Goal: Browse casually: Explore the website without a specific task or goal

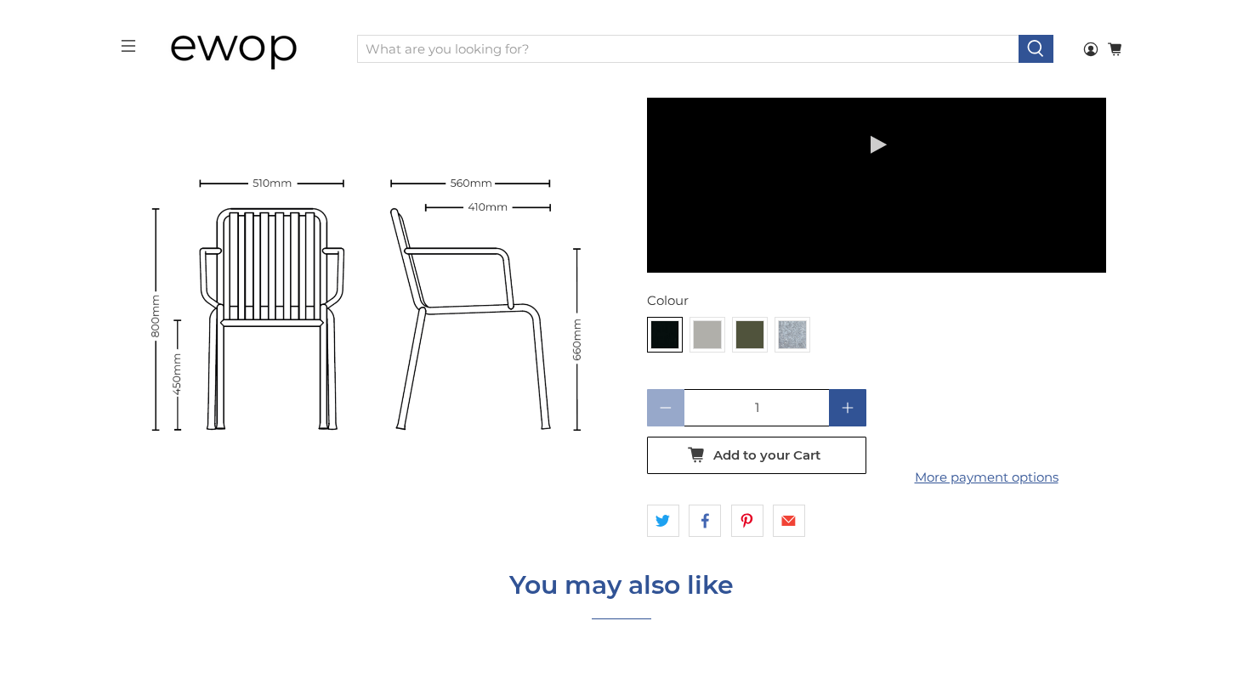
scroll to position [5367, 0]
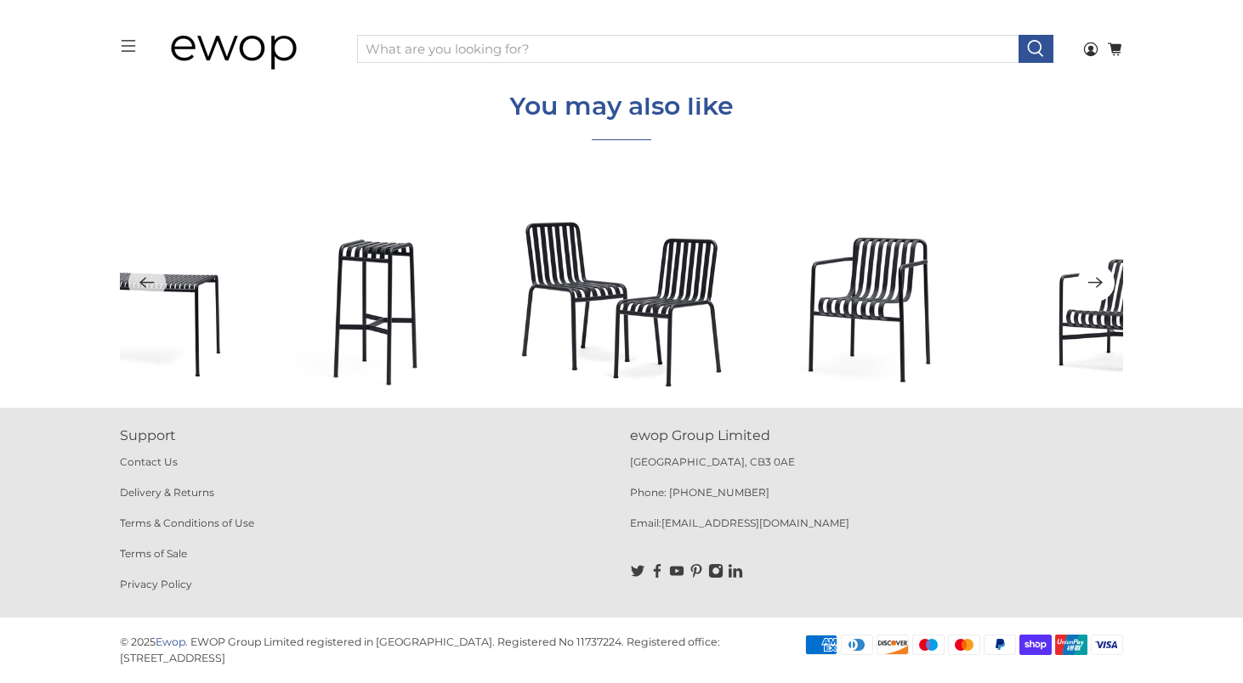
click at [1103, 282] on icon "Next" at bounding box center [1095, 282] width 16 height 21
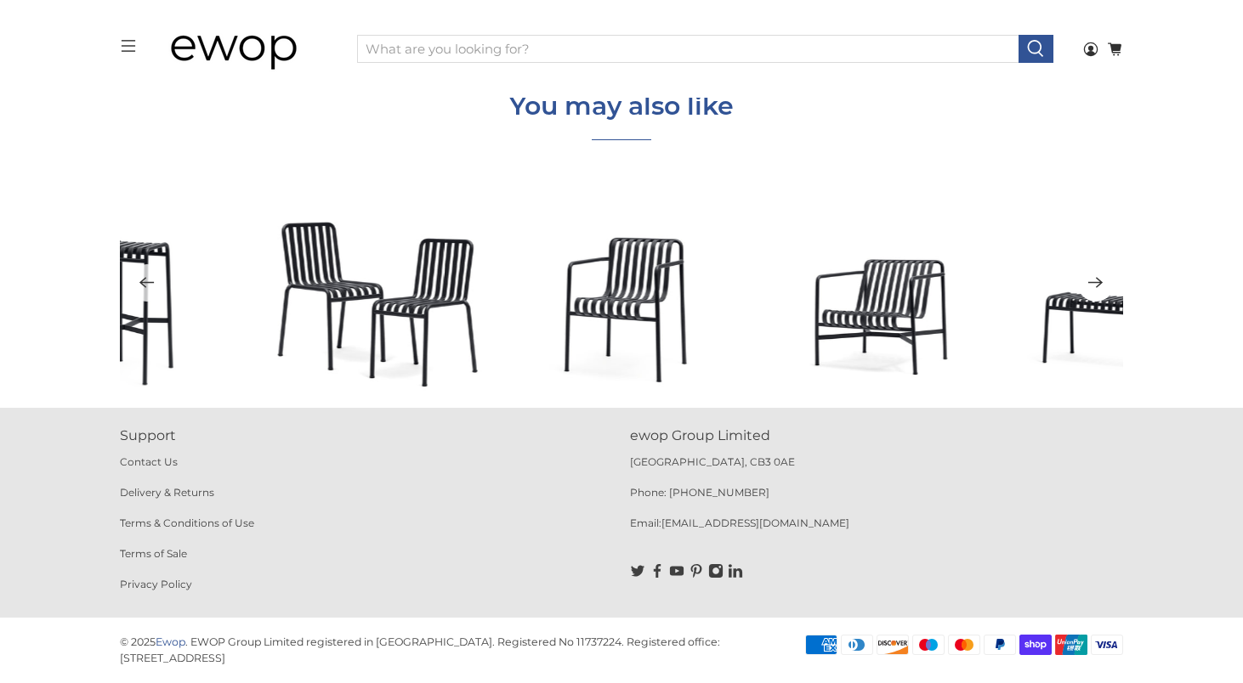
click at [1103, 282] on icon "Next" at bounding box center [1095, 282] width 16 height 21
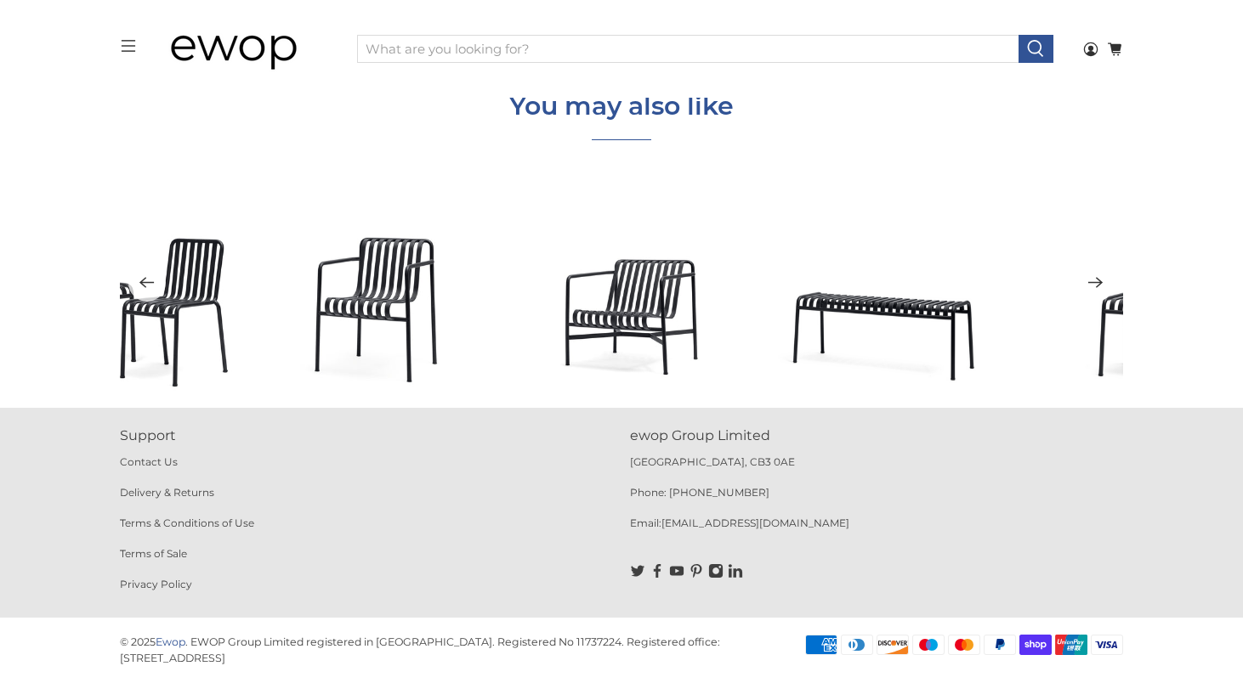
click at [1103, 282] on icon "Next" at bounding box center [1095, 282] width 16 height 21
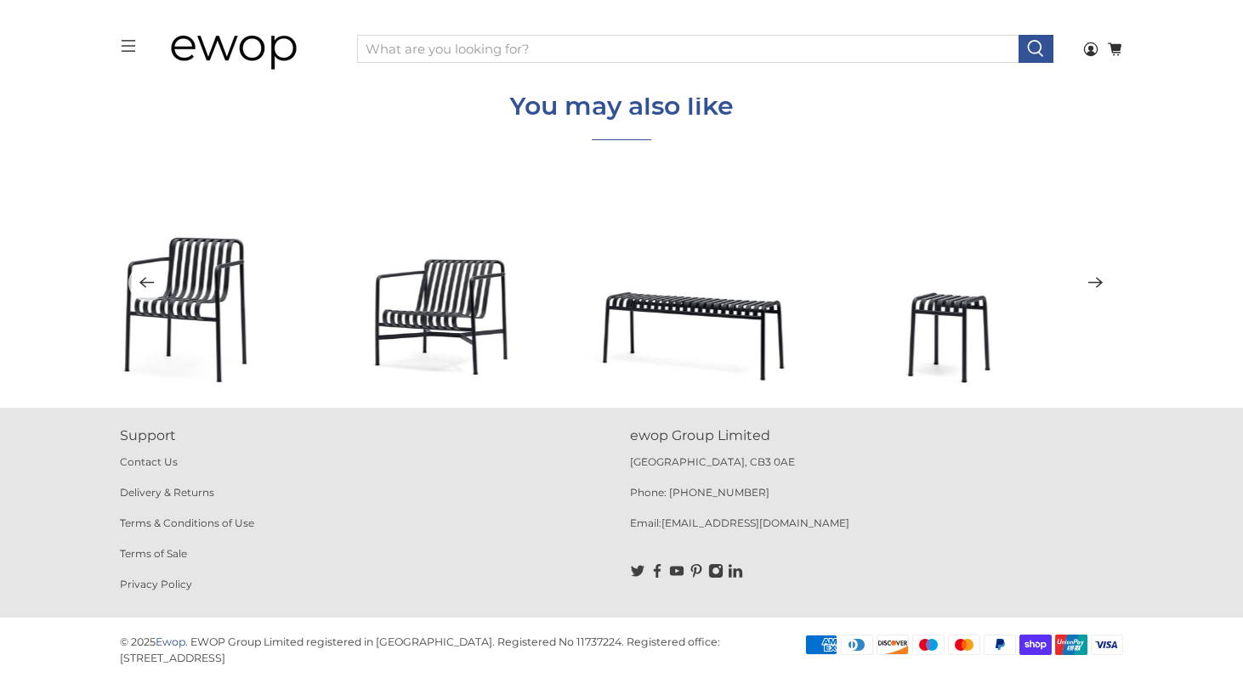
click at [1103, 282] on icon "Next" at bounding box center [1095, 282] width 16 height 21
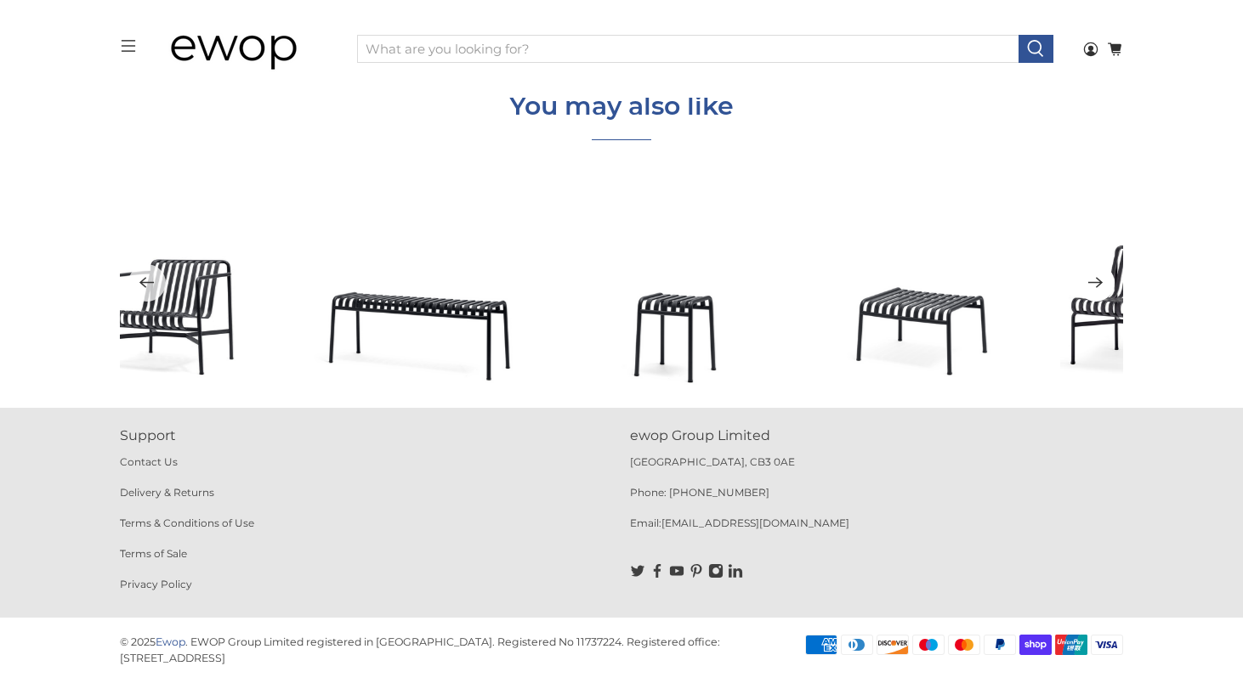
click at [1103, 282] on icon "Next" at bounding box center [1095, 282] width 16 height 21
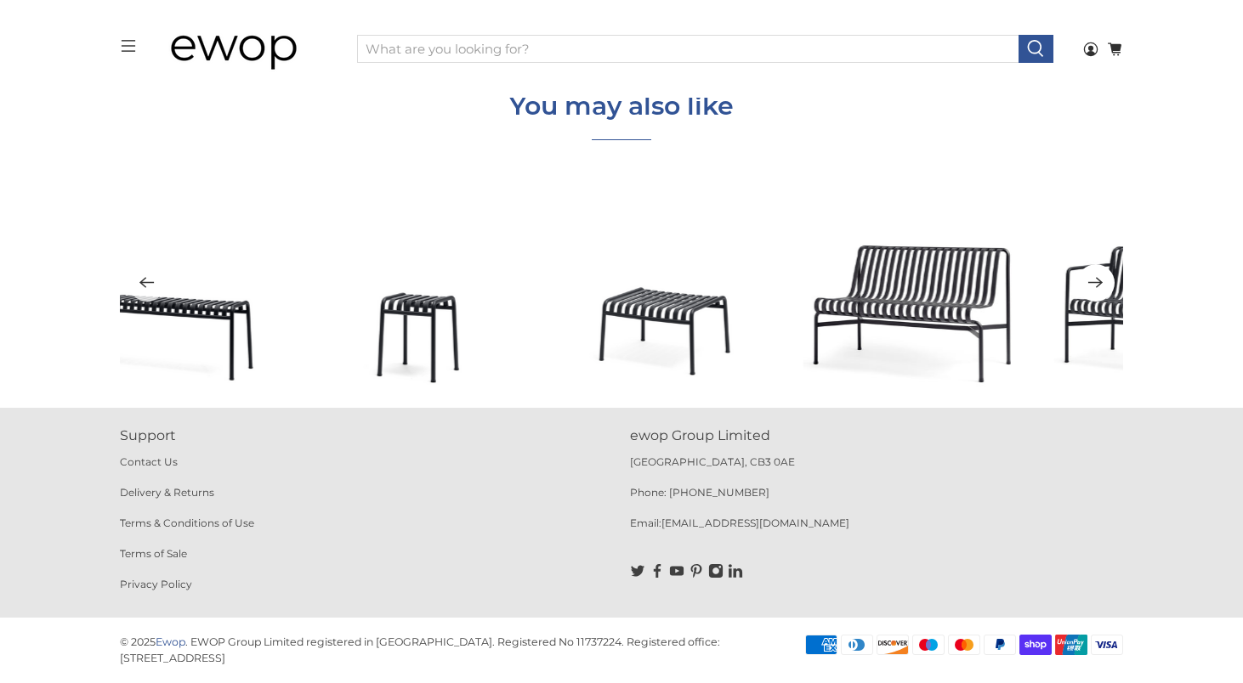
click at [1103, 282] on icon "Next" at bounding box center [1095, 282] width 16 height 21
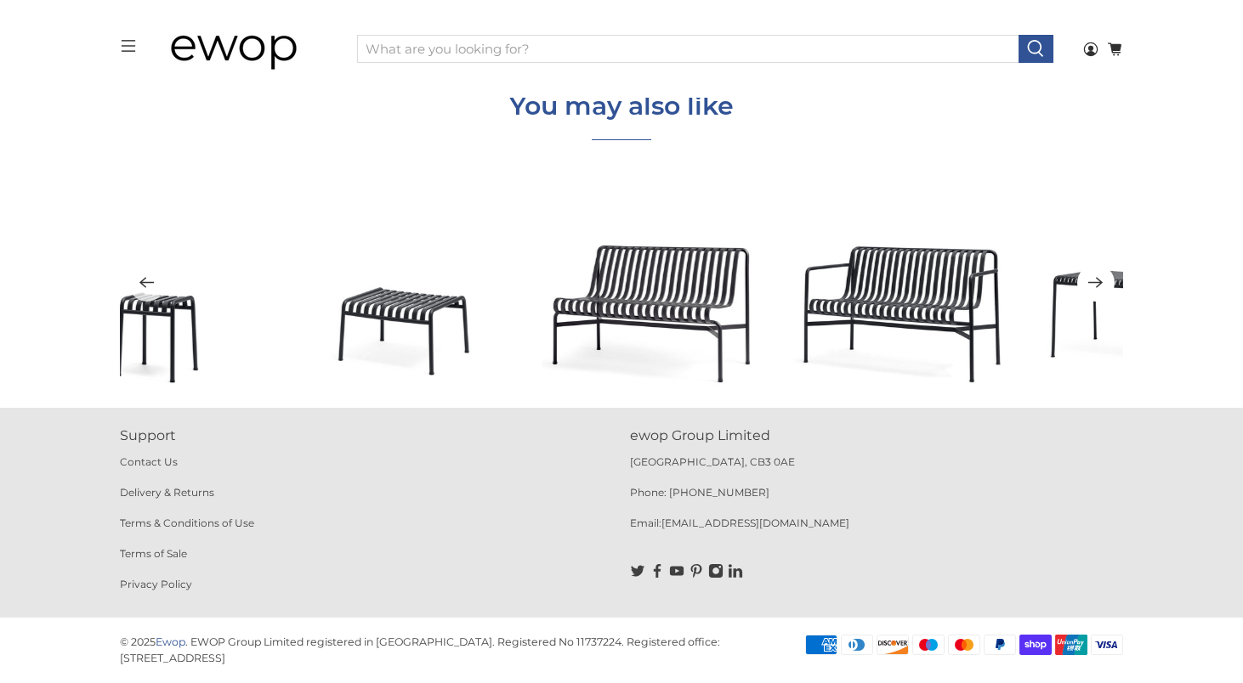
click at [1103, 282] on icon "Next" at bounding box center [1095, 282] width 16 height 21
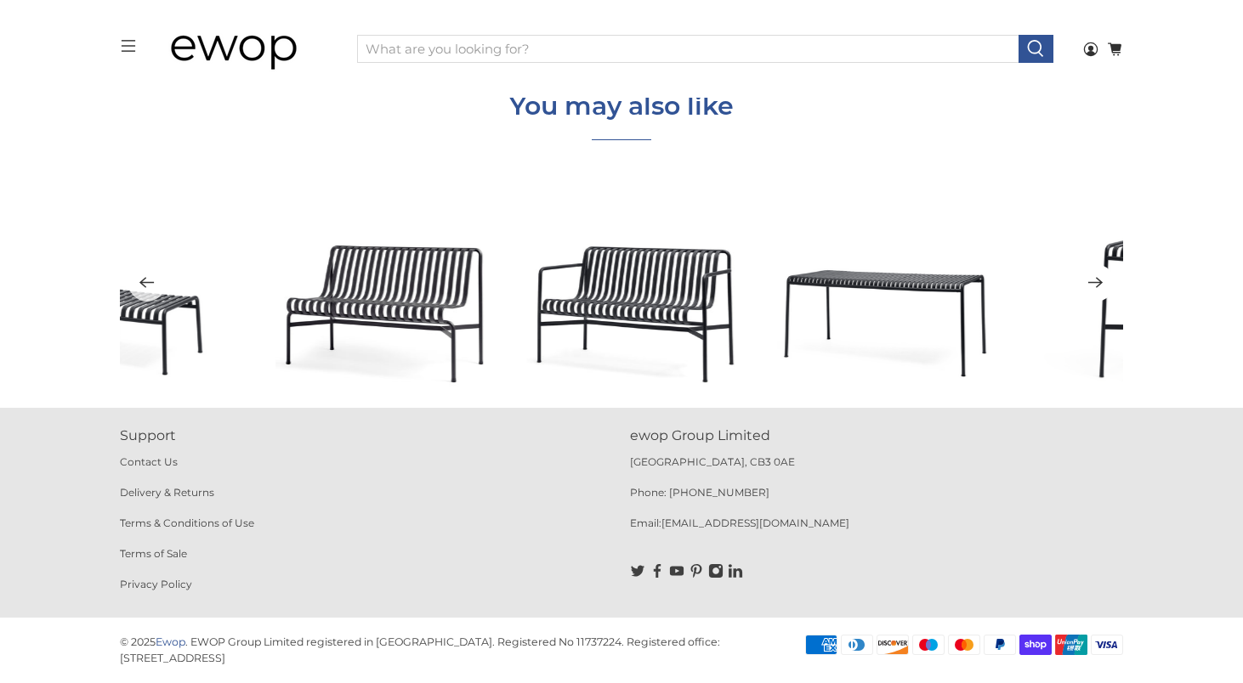
click at [1103, 282] on icon "Next" at bounding box center [1095, 282] width 16 height 21
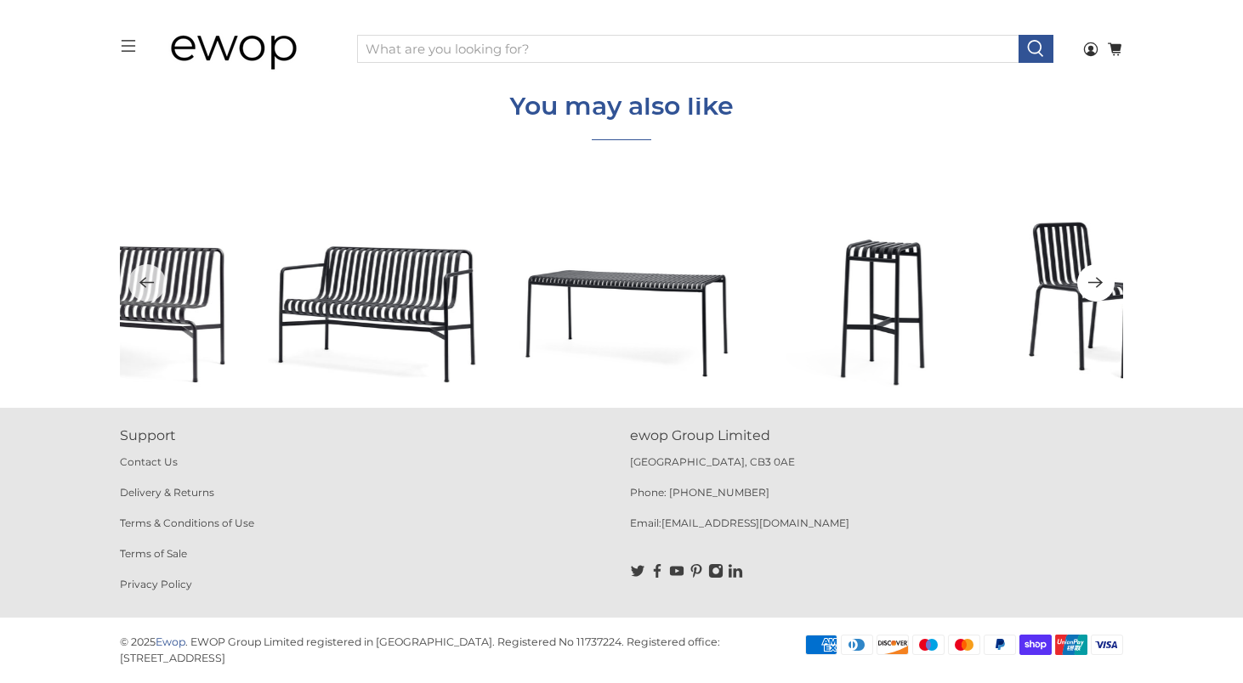
click at [1103, 282] on icon "Next" at bounding box center [1095, 282] width 16 height 21
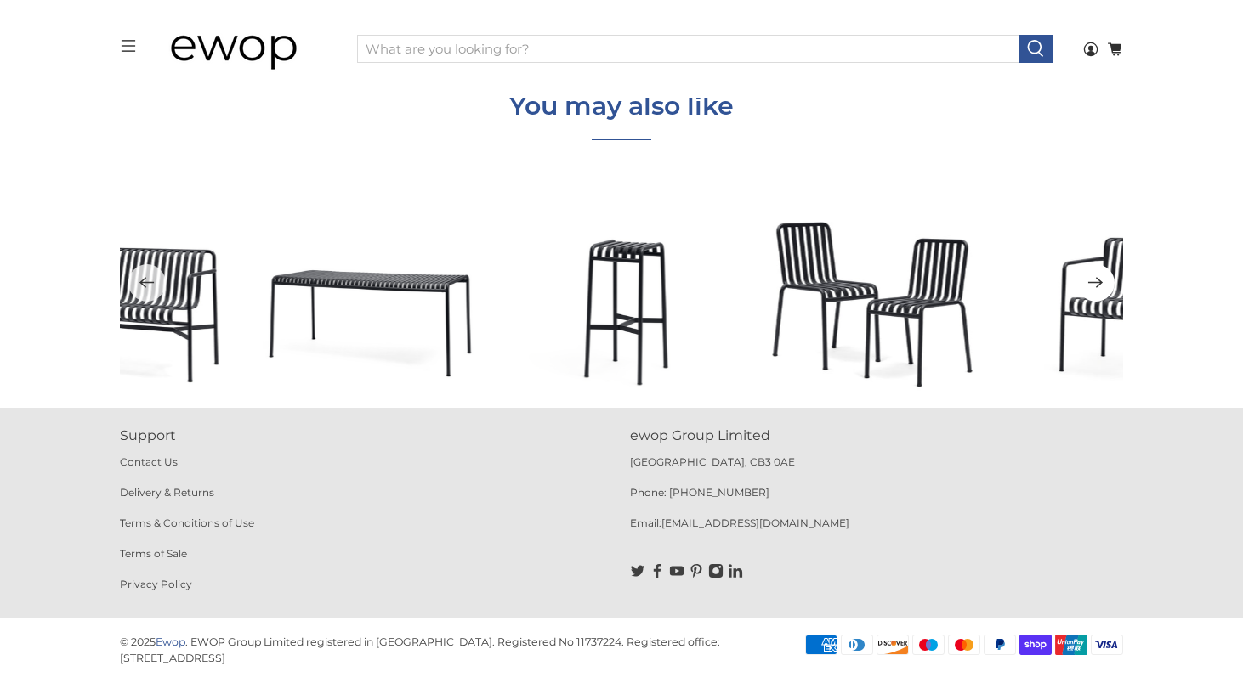
click at [1103, 282] on icon "Next" at bounding box center [1095, 282] width 16 height 21
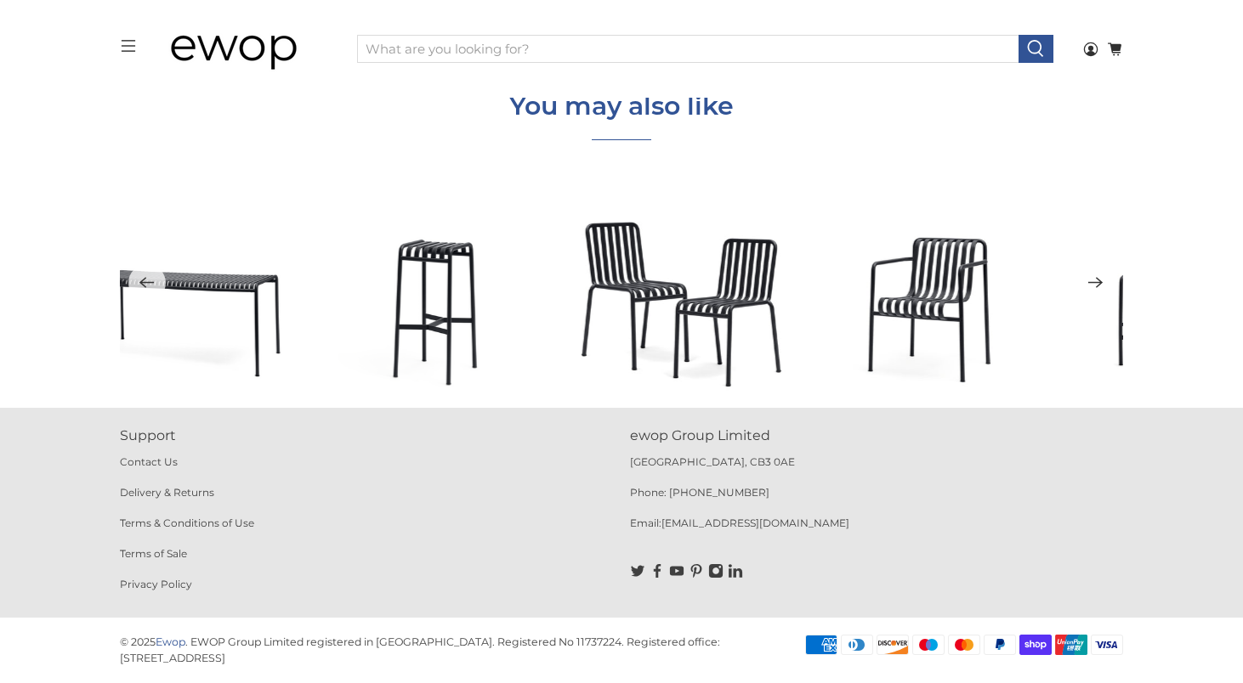
click at [1103, 282] on icon "Next" at bounding box center [1095, 282] width 16 height 21
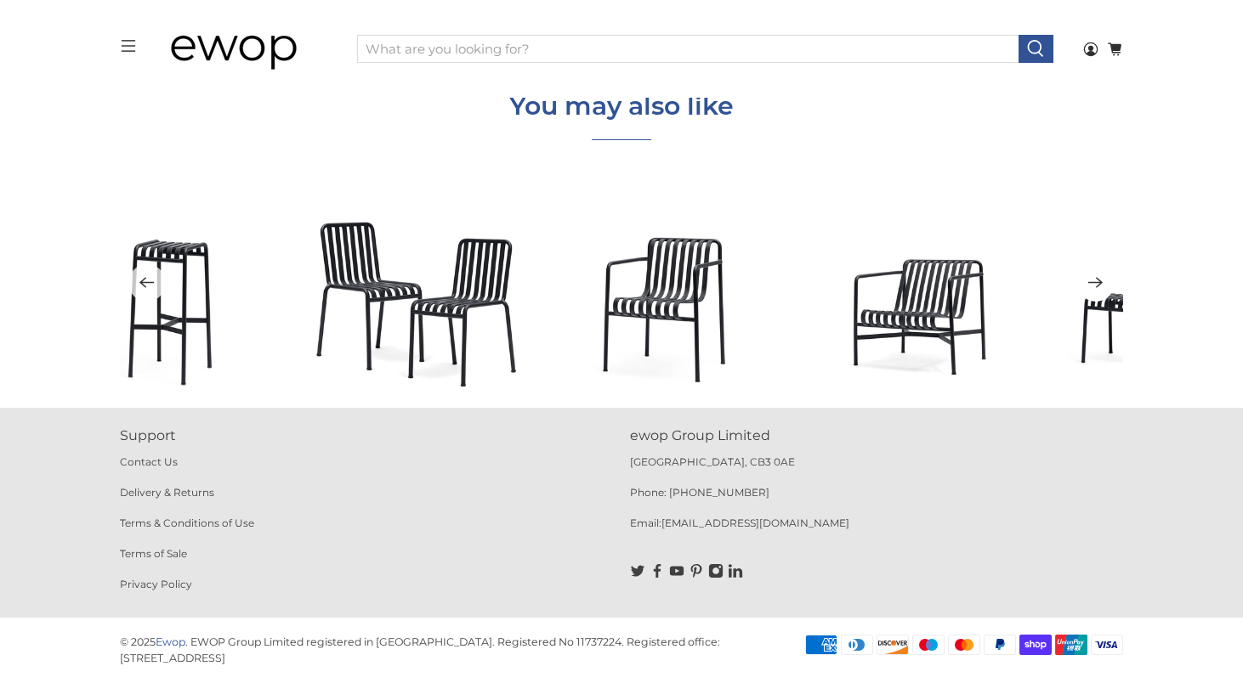
click at [1103, 282] on icon "Next" at bounding box center [1095, 282] width 16 height 21
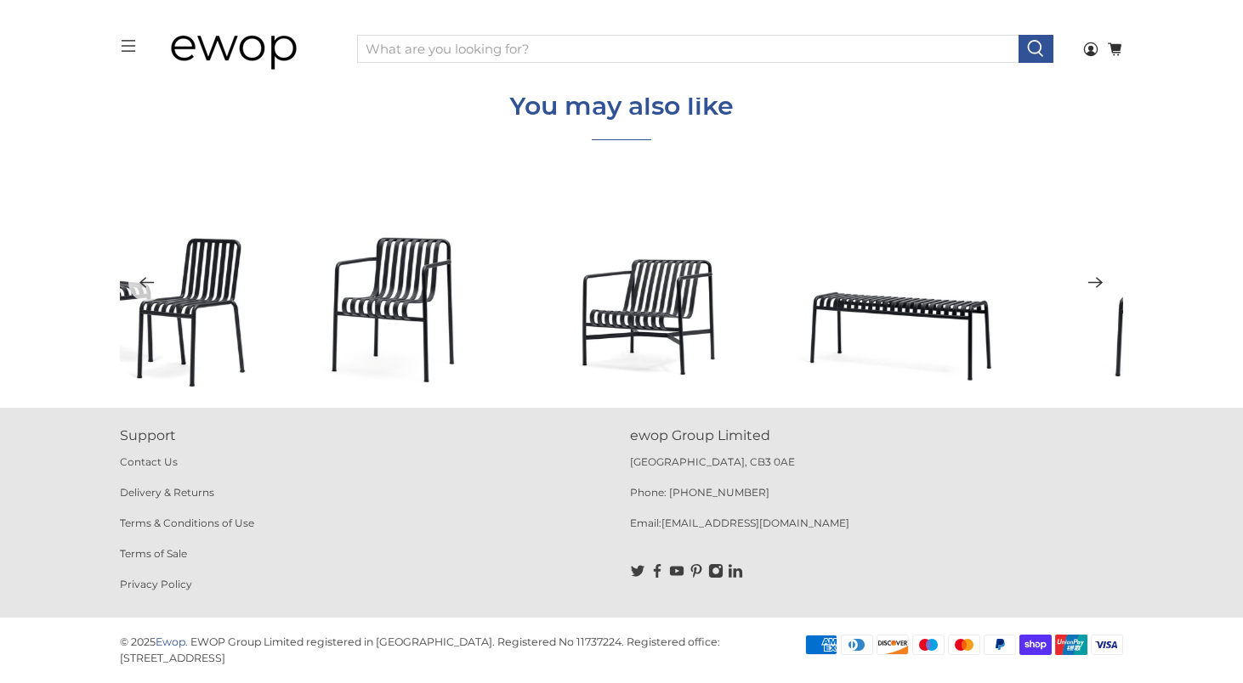
click at [1103, 282] on icon "Next" at bounding box center [1095, 282] width 16 height 21
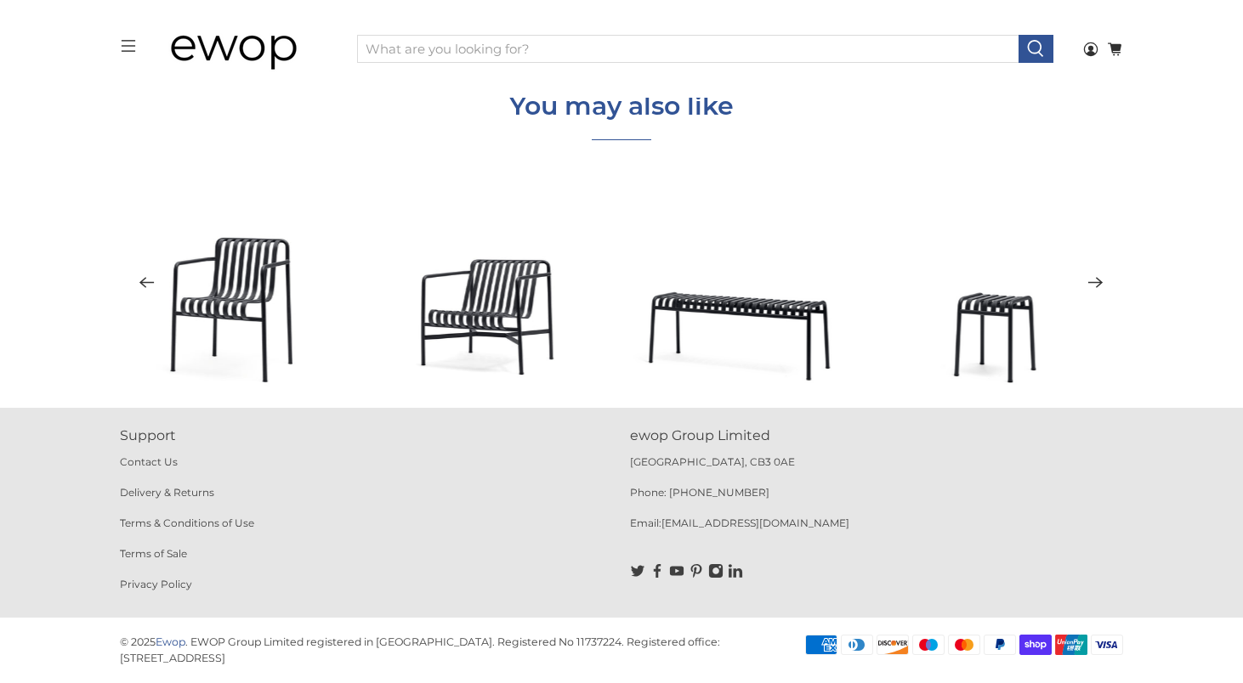
click at [1103, 282] on icon "Next" at bounding box center [1095, 282] width 16 height 21
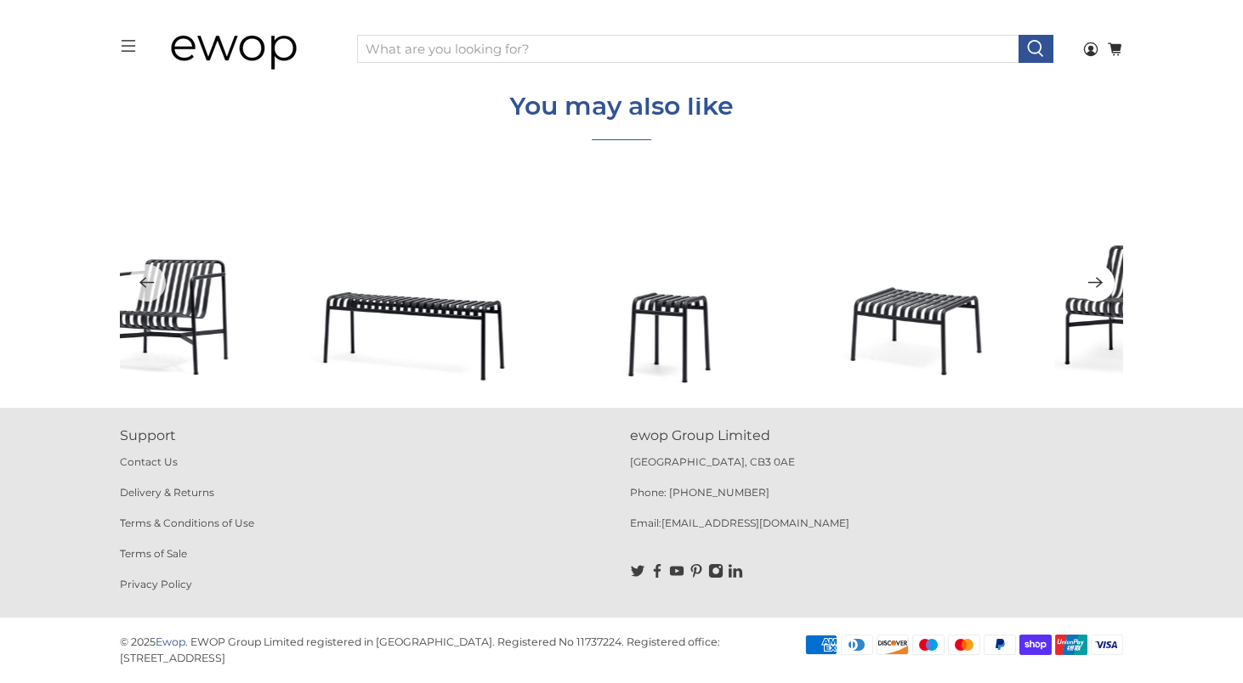
click at [1103, 282] on icon "Next" at bounding box center [1095, 282] width 16 height 21
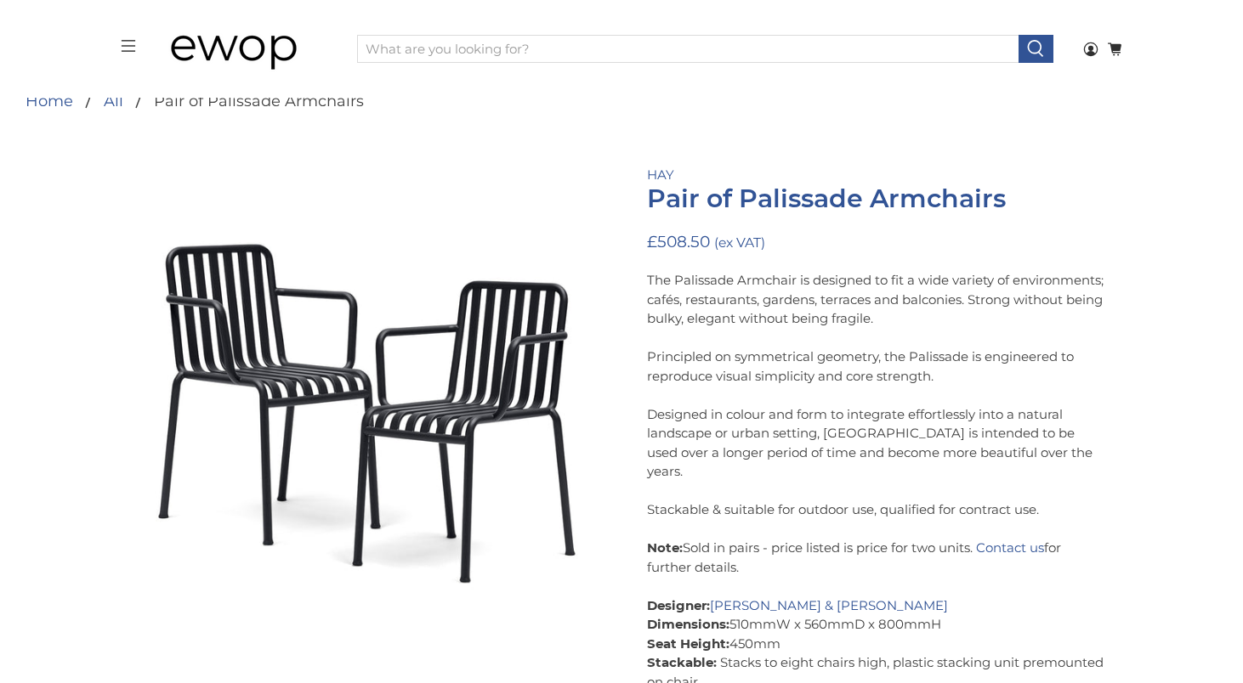
scroll to position [64, 0]
